Goal: Transaction & Acquisition: Download file/media

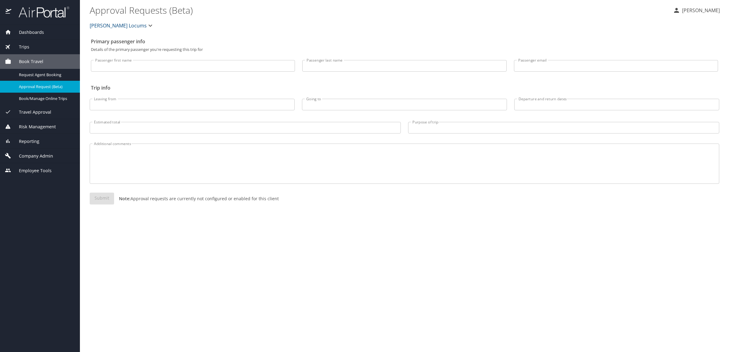
select select "US"
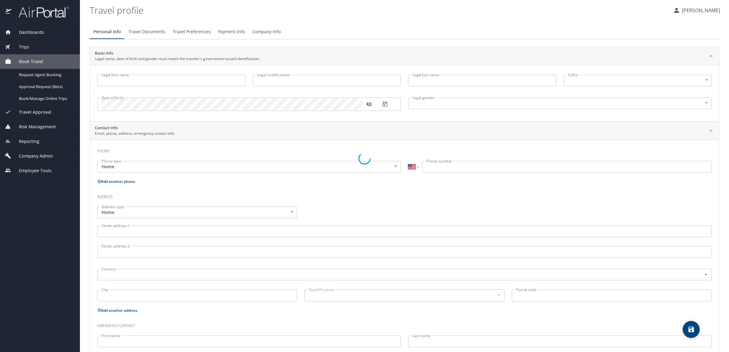
type input "Ryan"
type input "Rickel"
type input "Male"
type input "Doria"
type input "Yeaman"
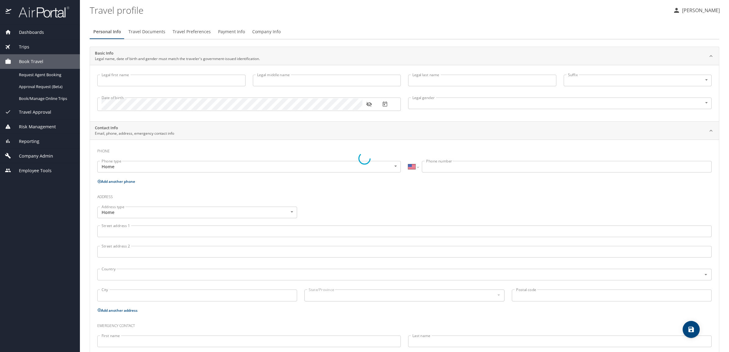
select select "MM"
type input "044 949 825"
select select "US"
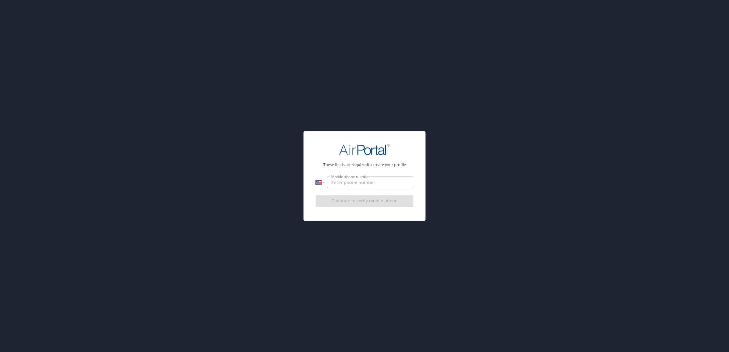
click at [357, 184] on input "Mobile phone number" at bounding box center [370, 183] width 86 height 12
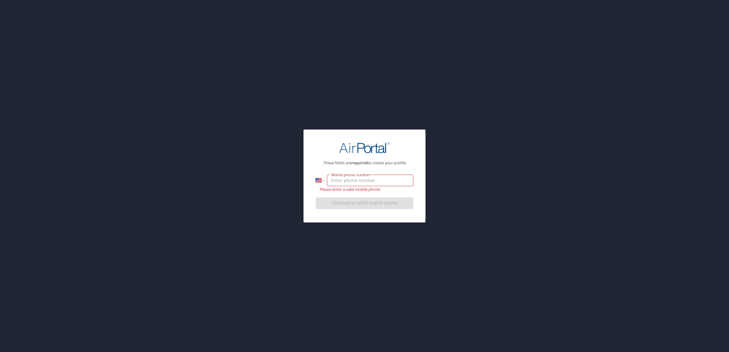
click at [475, 153] on div "These fields are required to create your profile International Afghanistan Ålan…" at bounding box center [364, 176] width 729 height 352
click at [383, 179] on input "Mobile phone number" at bounding box center [370, 181] width 86 height 12
click at [399, 179] on input "Mobile phone number" at bounding box center [370, 181] width 86 height 12
paste input "(954) 613-0877"
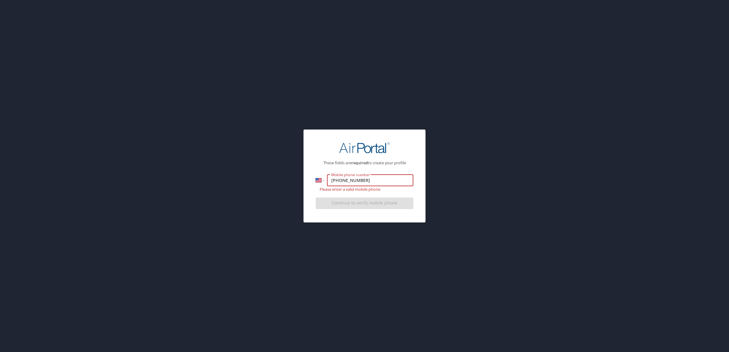
click at [353, 181] on input "(954) 613-0877" at bounding box center [370, 181] width 86 height 12
click at [352, 182] on input "(954) 613-0877" at bounding box center [370, 181] width 86 height 12
click at [342, 182] on input "(954) 610-877" at bounding box center [370, 181] width 86 height 12
click at [352, 181] on input "(954) 610-877" at bounding box center [370, 181] width 86 height 12
type input "(954) 618-77"
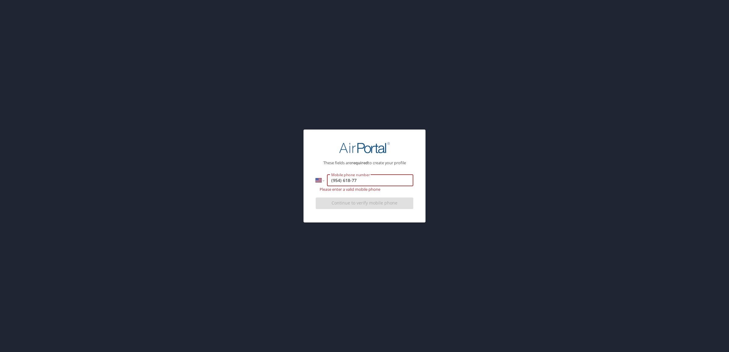
drag, startPoint x: 379, startPoint y: 182, endPoint x: 277, endPoint y: 182, distance: 102.2
click at [277, 182] on div "These fields are required to create your profile International Afghanistan Ålan…" at bounding box center [364, 176] width 729 height 352
click at [359, 199] on div "Continue to verify mobile phone" at bounding box center [365, 205] width 98 height 20
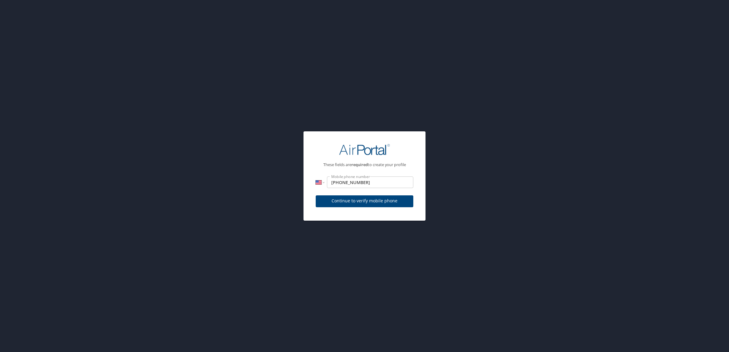
click at [363, 204] on span "Continue to verify mobile phone" at bounding box center [364, 201] width 88 height 8
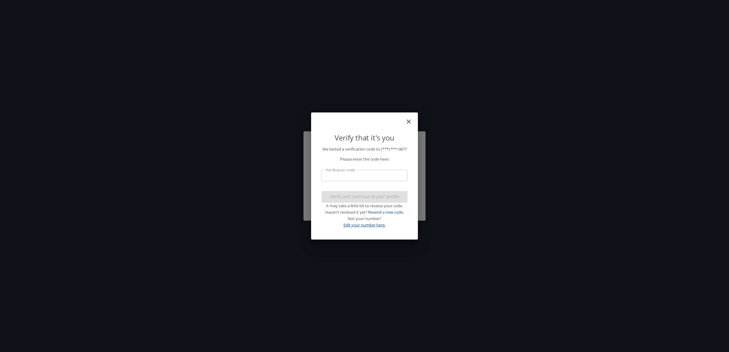
click at [366, 227] on link "Edit your number here." at bounding box center [364, 224] width 42 height 5
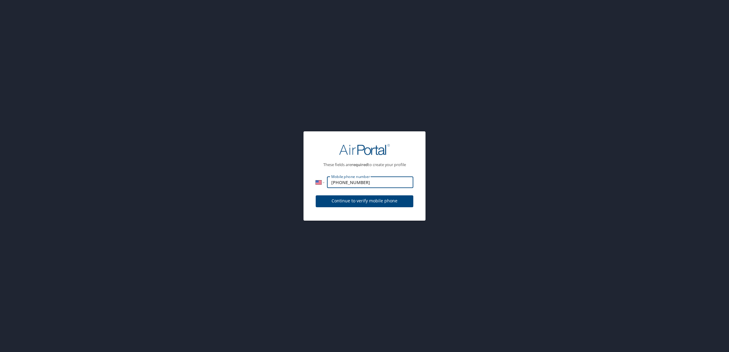
click at [371, 183] on input "(954) 613-0877" at bounding box center [370, 183] width 86 height 12
type input "(954) 683-8880"
click at [385, 200] on span "Continue to verify mobile phone" at bounding box center [364, 201] width 88 height 8
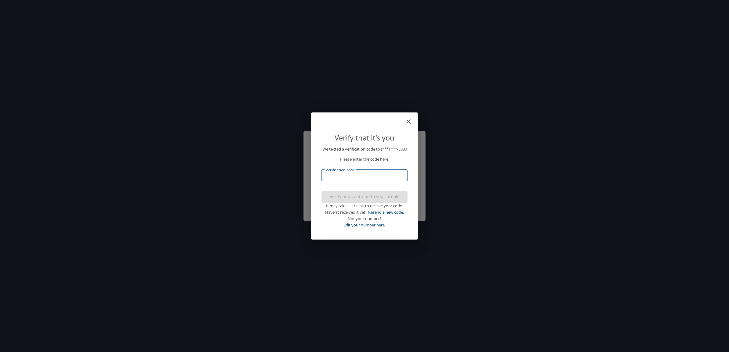
click at [378, 174] on input "Verification code" at bounding box center [364, 176] width 86 height 12
type input "575207"
click at [392, 200] on span "Verify and continue to your profile" at bounding box center [364, 197] width 76 height 8
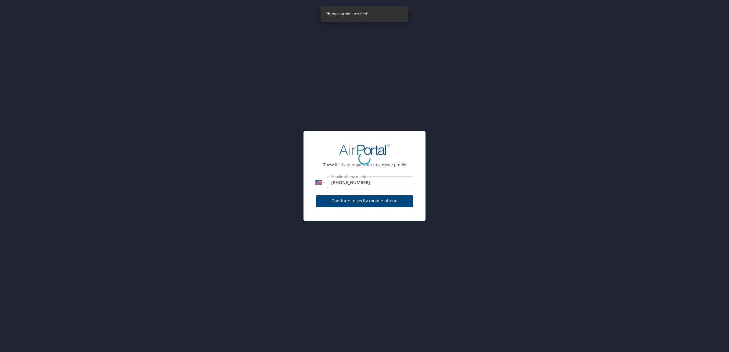
select select "US"
select select "MM"
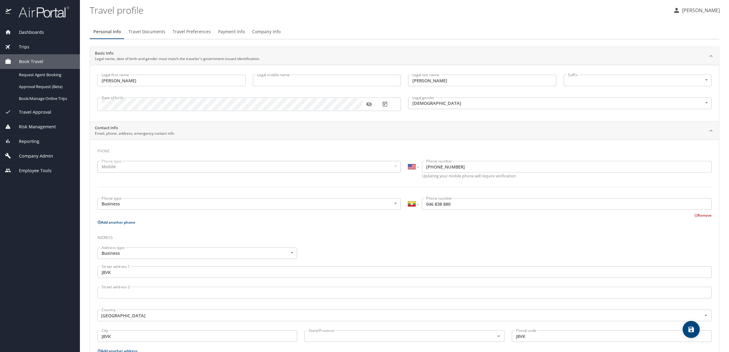
click at [40, 34] on span "Dashboards" at bounding box center [27, 32] width 33 height 7
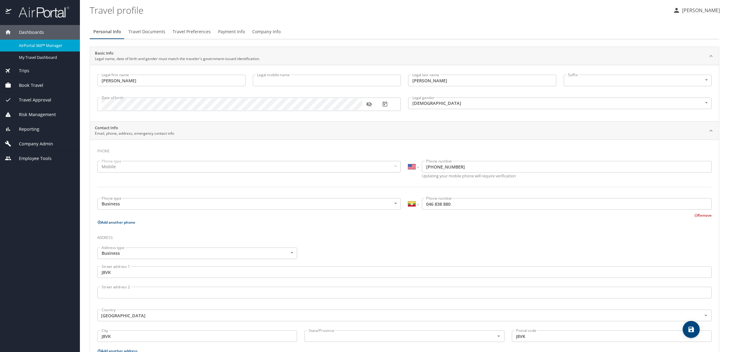
click at [36, 46] on span "AirPortal 360™ Manager" at bounding box center [46, 46] width 54 height 6
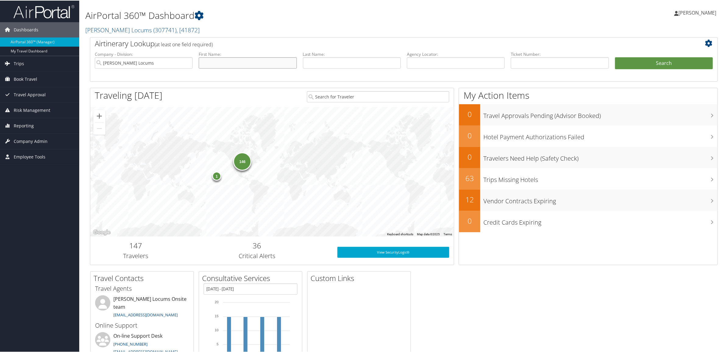
click at [232, 64] on input "text" at bounding box center [248, 62] width 98 height 11
type input "[PERSON_NAME]"
click at [308, 72] on li "Last Name:" at bounding box center [352, 65] width 104 height 28
drag, startPoint x: 324, startPoint y: 63, endPoint x: 329, endPoint y: 63, distance: 5.8
click at [324, 63] on input "text" at bounding box center [352, 62] width 98 height 11
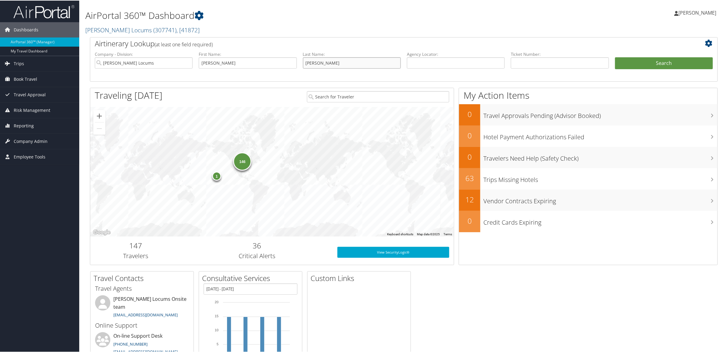
type input "[PERSON_NAME]"
click at [392, 37] on div "Airtinerary Lookup (at least one field required)" at bounding box center [377, 44] width 575 height 14
click at [653, 63] on button "Search" at bounding box center [664, 63] width 98 height 12
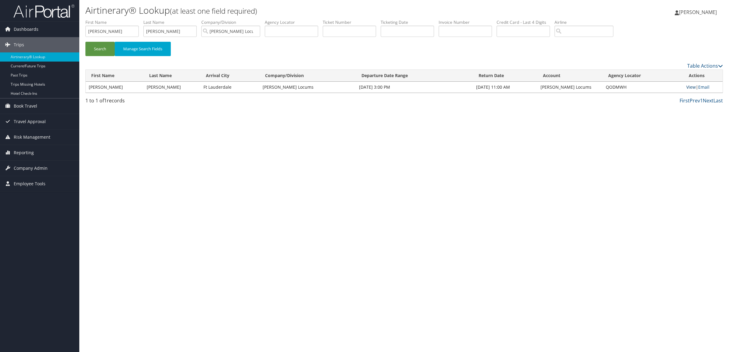
click at [691, 88] on link "View" at bounding box center [690, 87] width 9 height 6
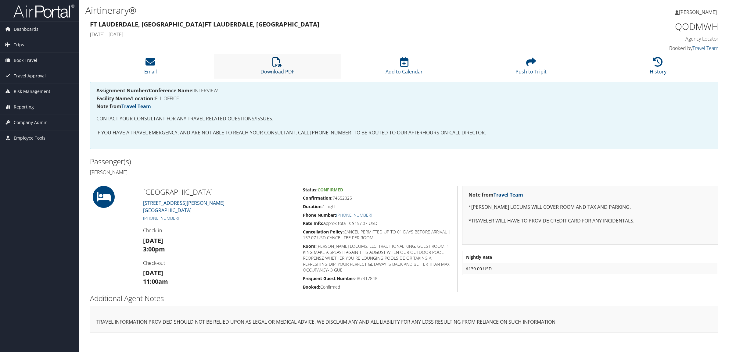
click at [276, 74] on link "Download PDF" at bounding box center [277, 67] width 34 height 15
